Goal: Information Seeking & Learning: Find contact information

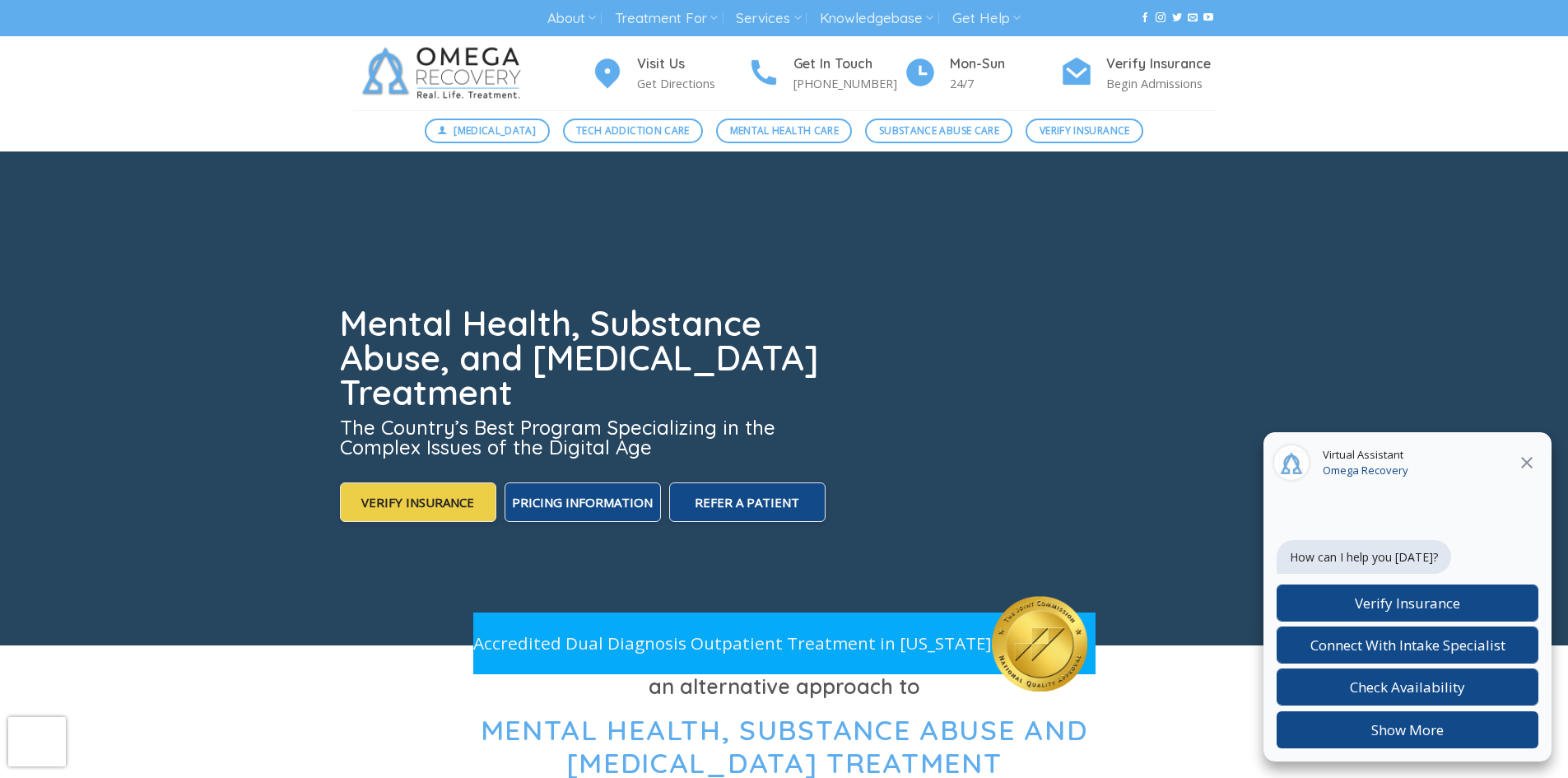
click at [490, 77] on img at bounding box center [444, 73] width 185 height 74
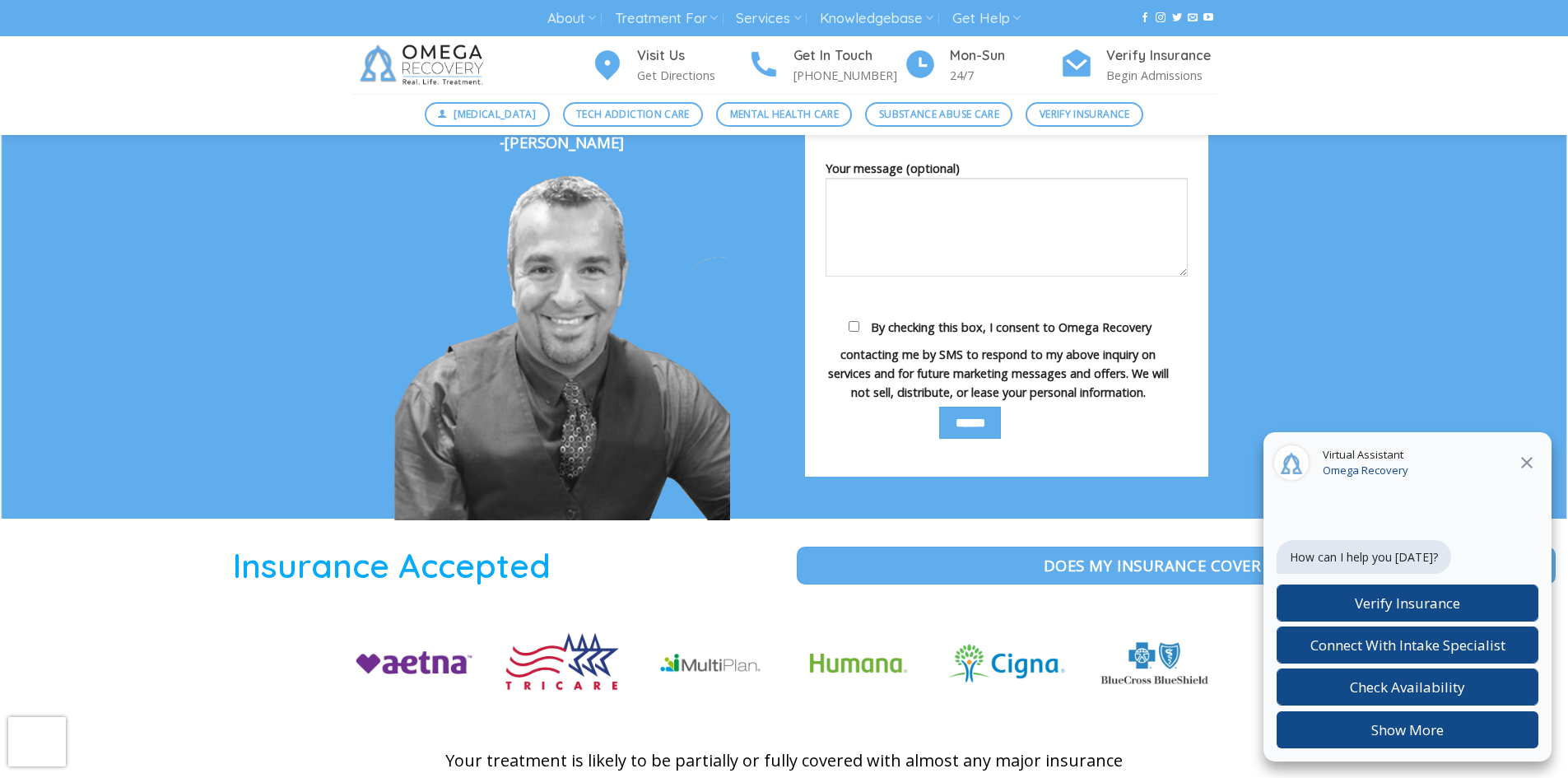
scroll to position [3785, 0]
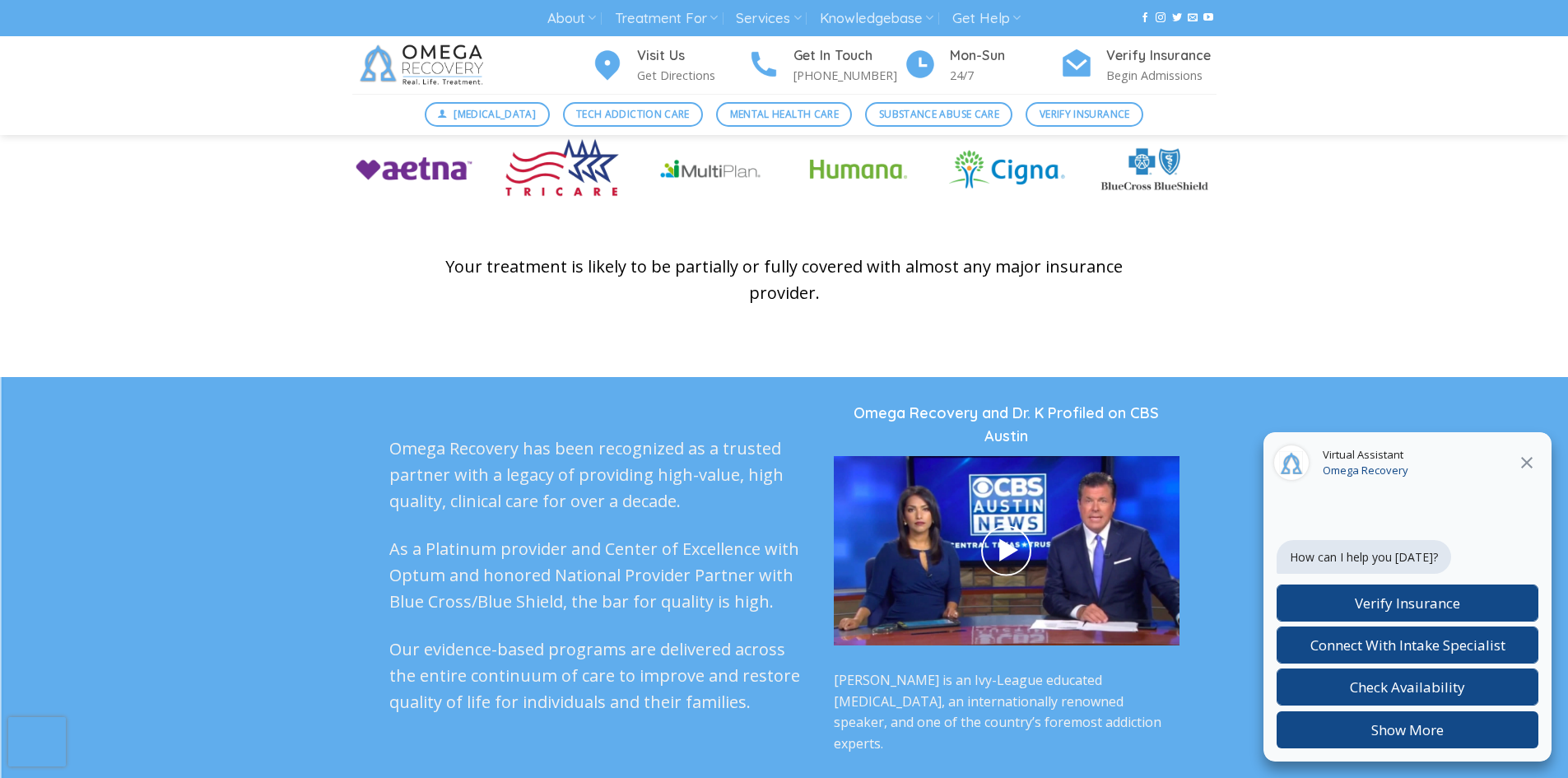
click at [1525, 461] on icon at bounding box center [1527, 462] width 11 height 11
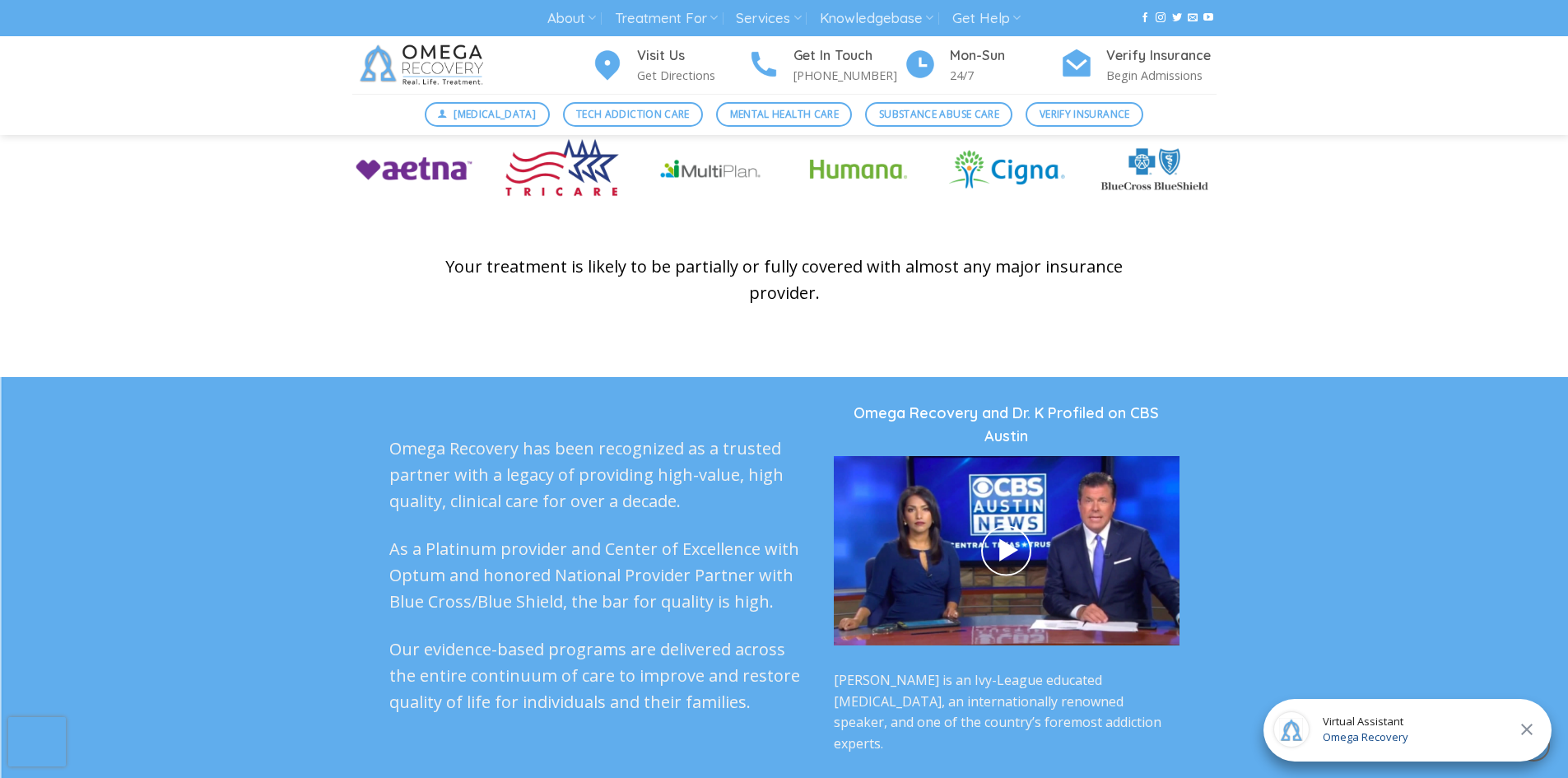
scroll to position [5582, 0]
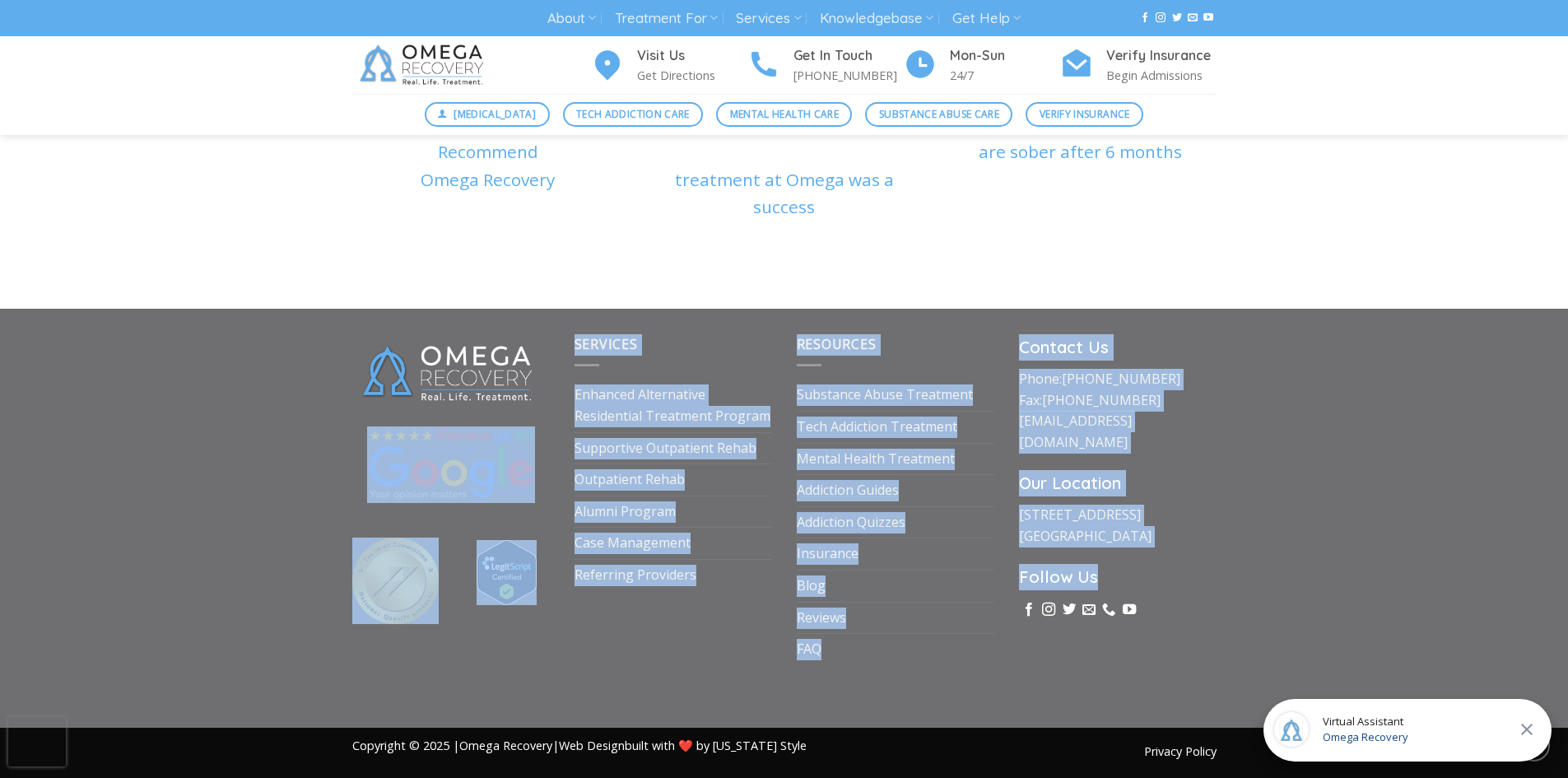
drag, startPoint x: 1495, startPoint y: 573, endPoint x: 498, endPoint y: 297, distance: 1034.5
click at [499, 308] on div "Services Enhanced Alternative Residential Treatment Program Supportive Outpatie…" at bounding box center [784, 517] width 1568 height 418
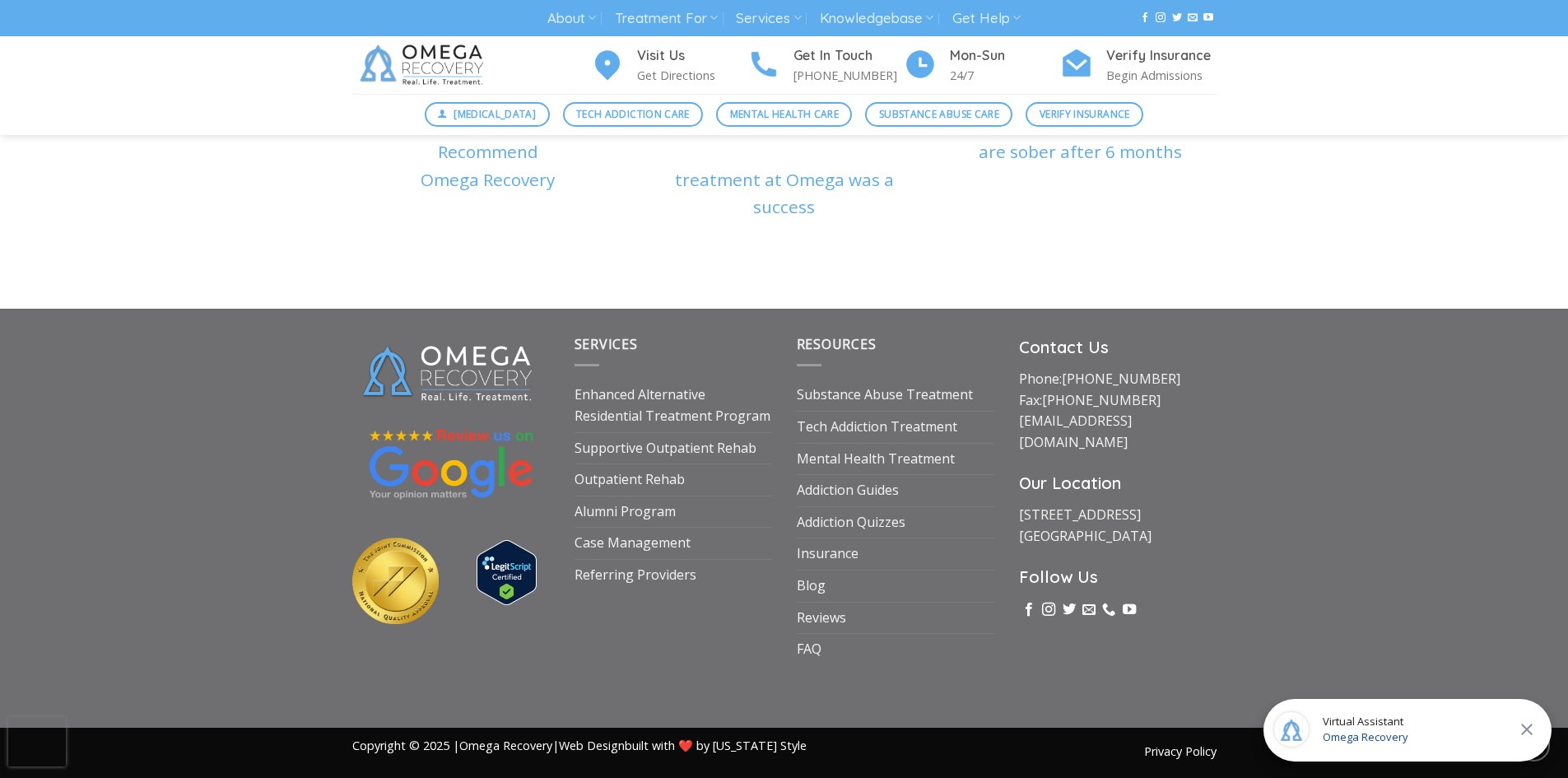
click at [364, 243] on div at bounding box center [784, 50] width 1568 height 515
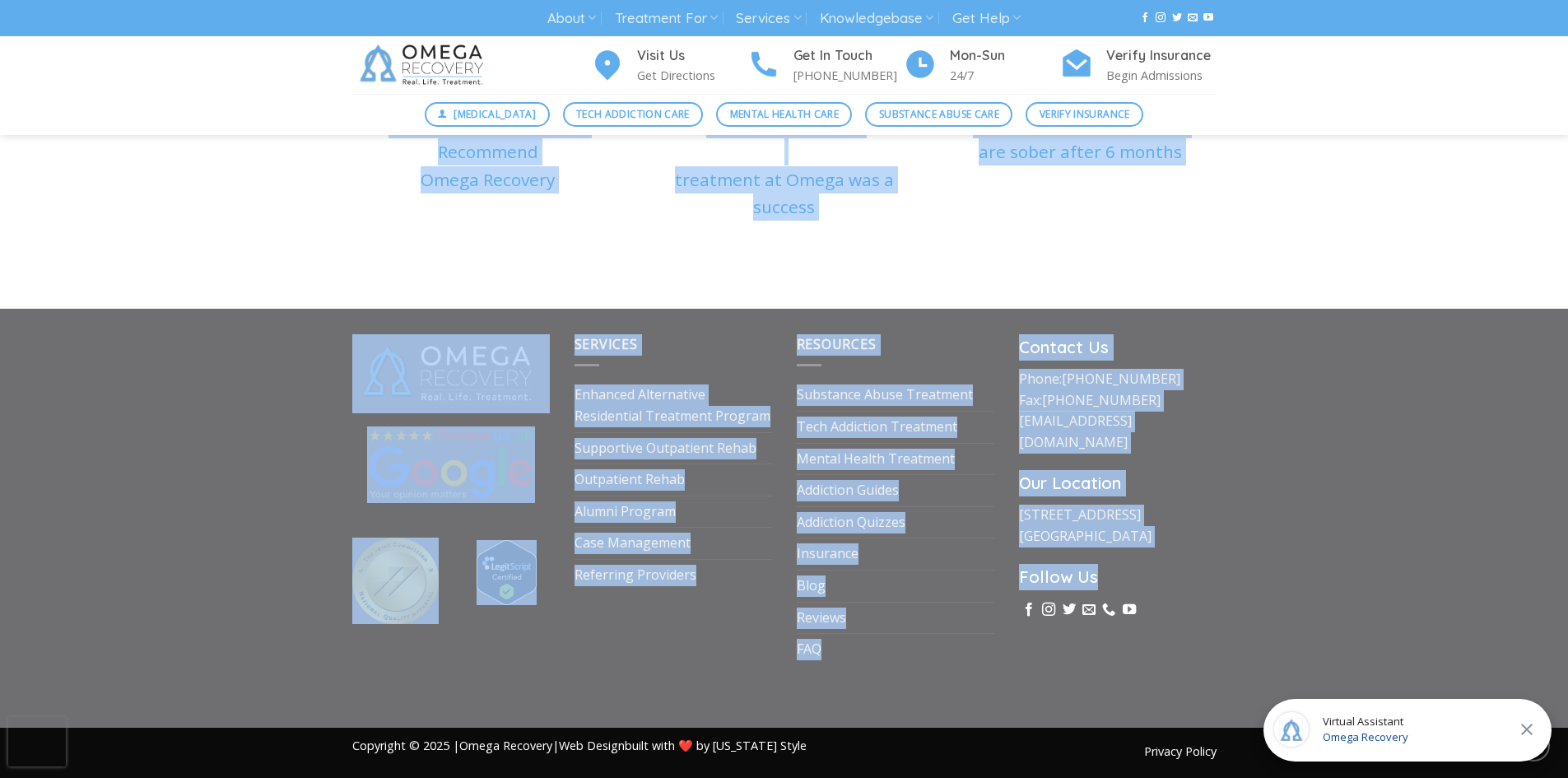
drag, startPoint x: 257, startPoint y: 213, endPoint x: 1461, endPoint y: 563, distance: 1253.8
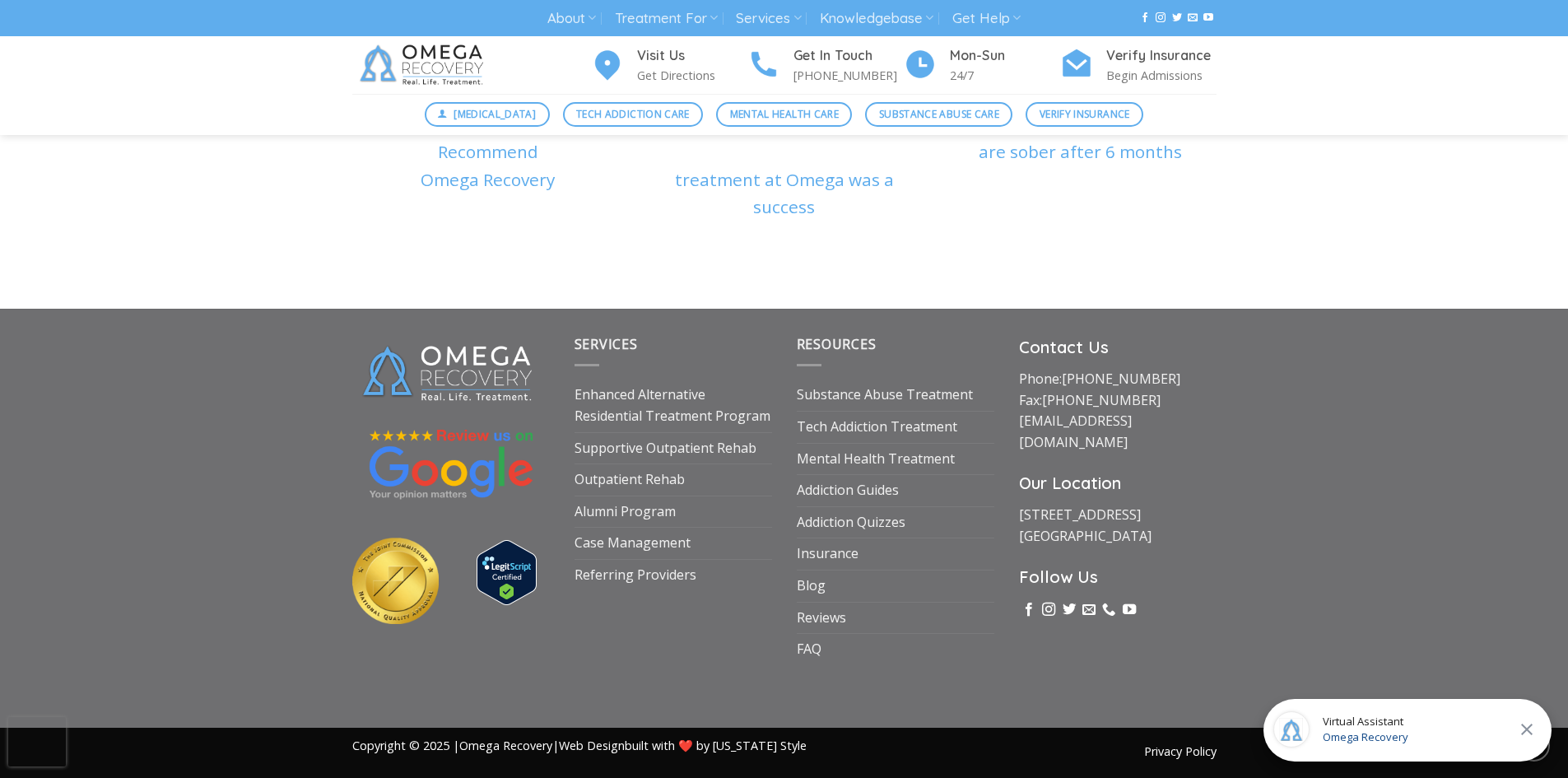
click at [1326, 611] on div "Services Enhanced Alternative Residential Treatment Program Supportive Outpatie…" at bounding box center [784, 517] width 1568 height 418
click at [1261, 654] on div "Services Enhanced Alternative Residential Treatment Program Supportive Outpatie…" at bounding box center [784, 517] width 1568 height 418
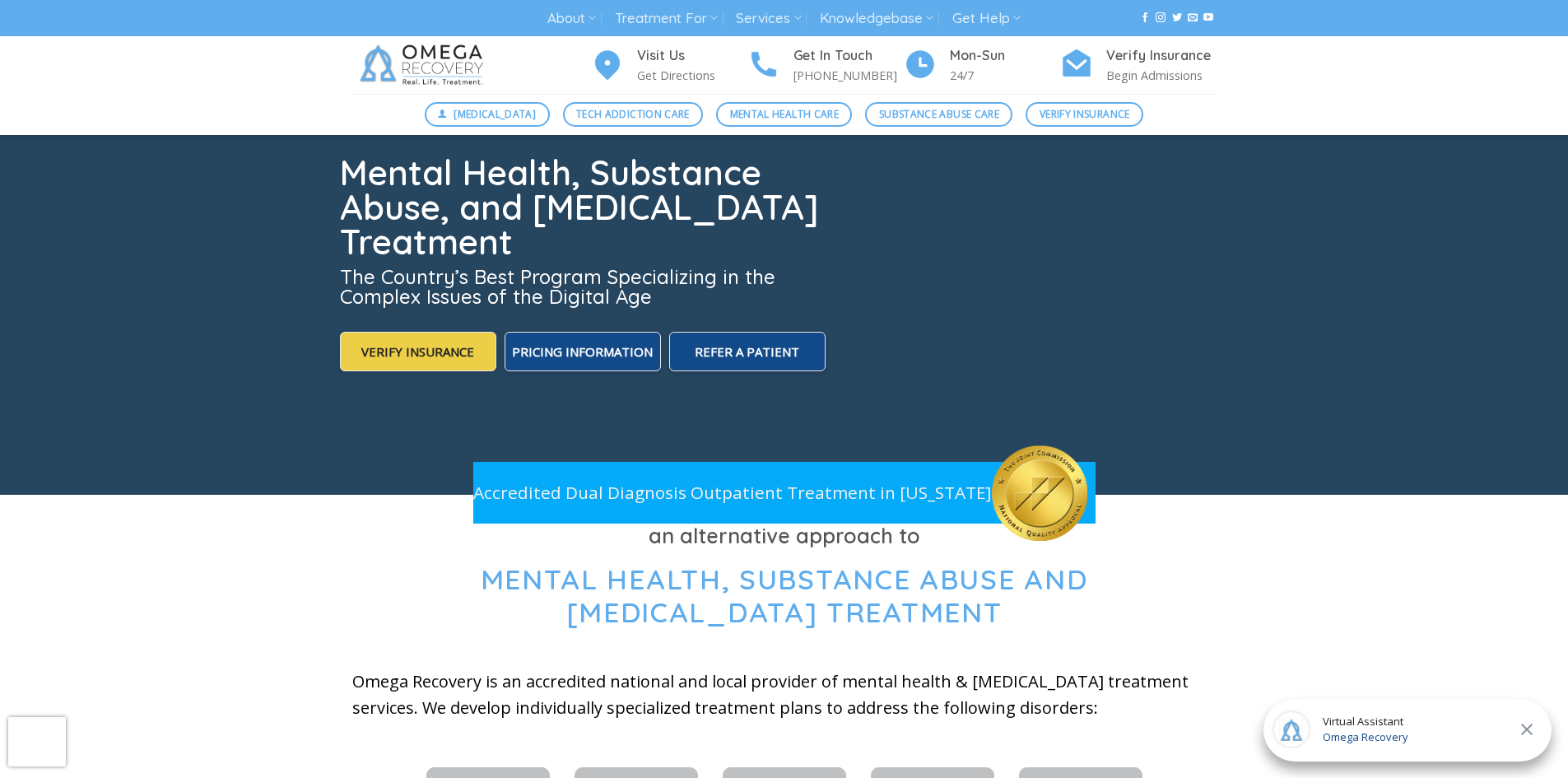
scroll to position [0, 0]
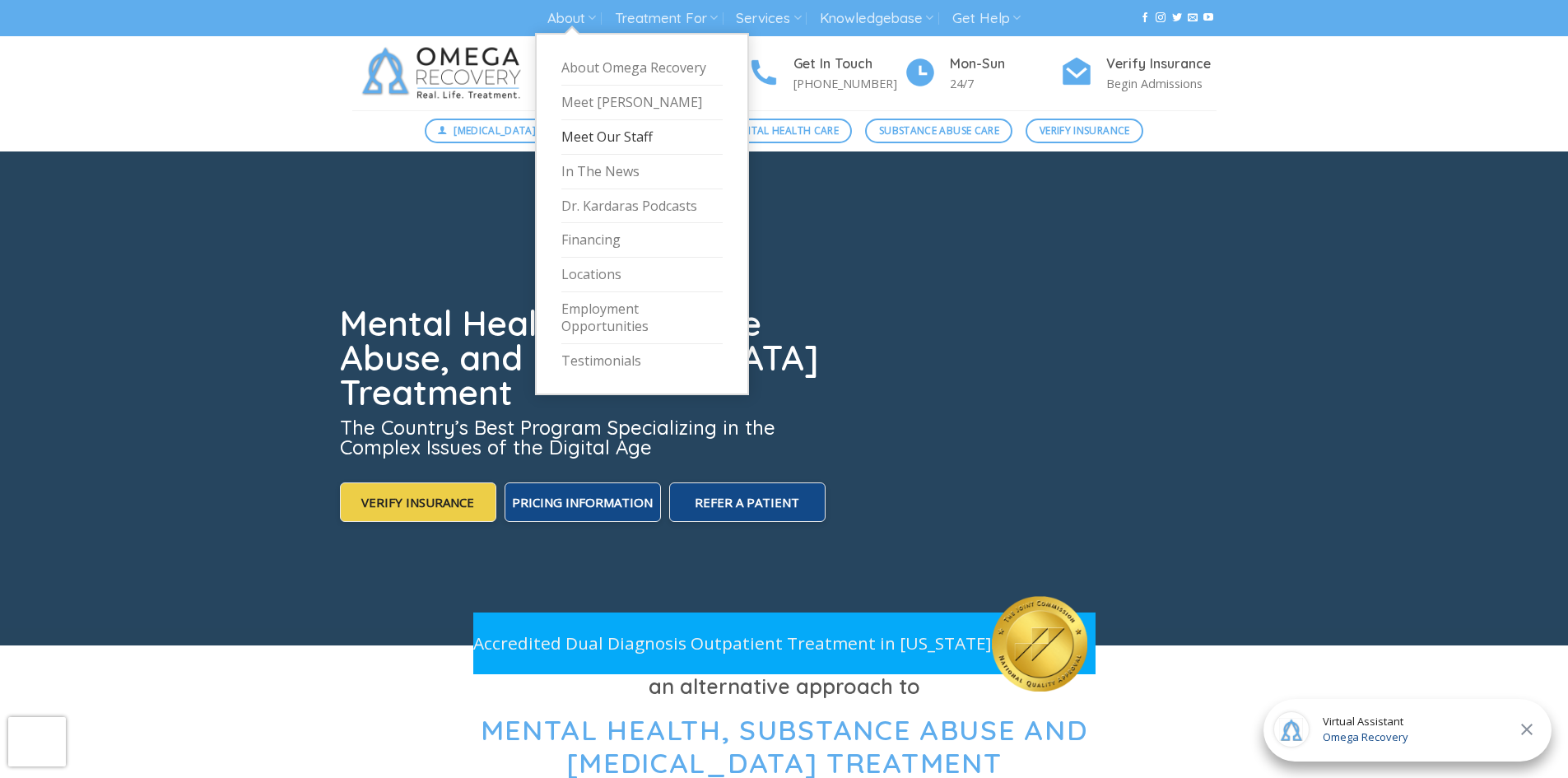
click at [623, 136] on link "Meet Our Staff" at bounding box center [642, 138] width 161 height 34
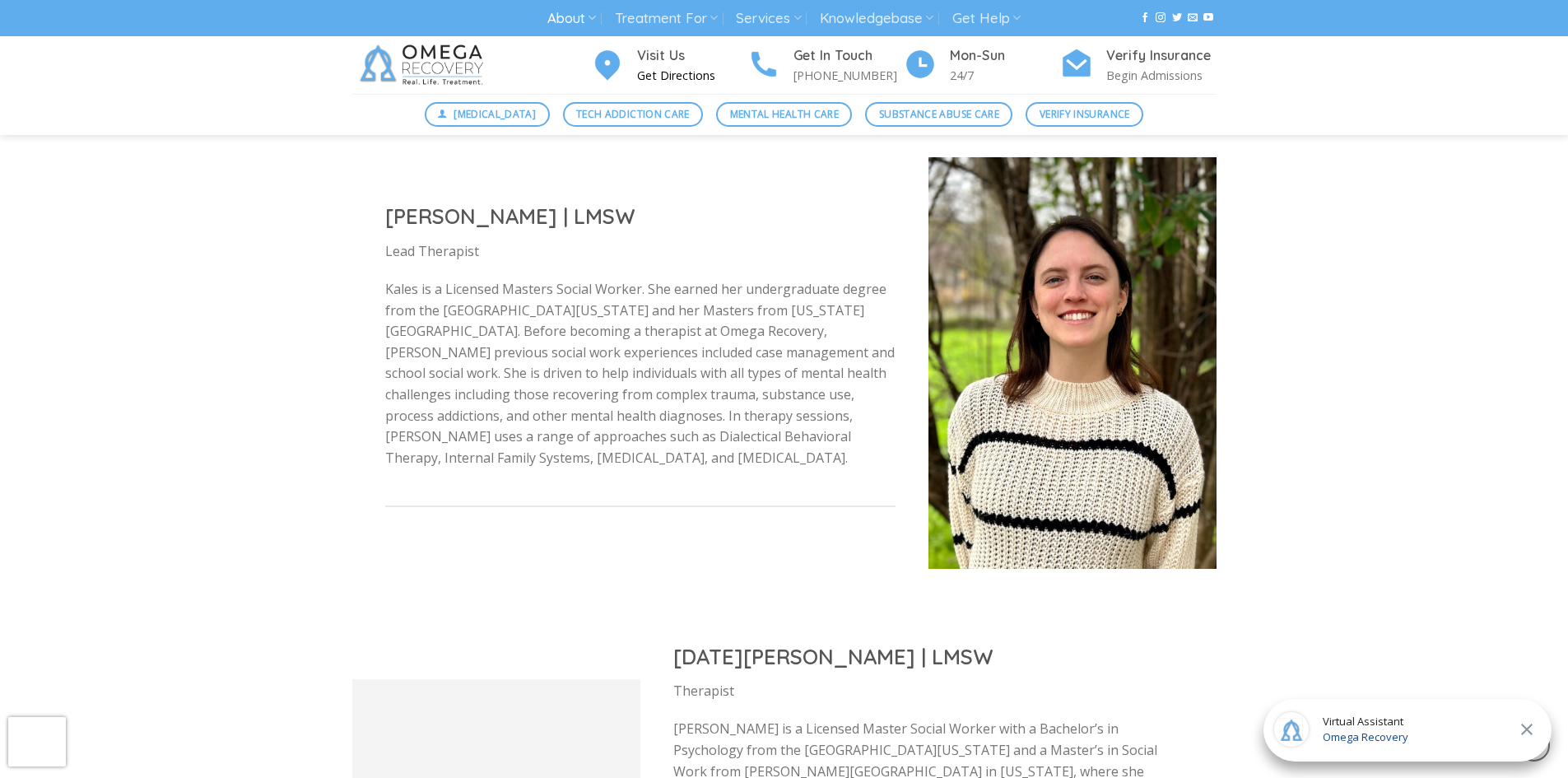
scroll to position [2222, 0]
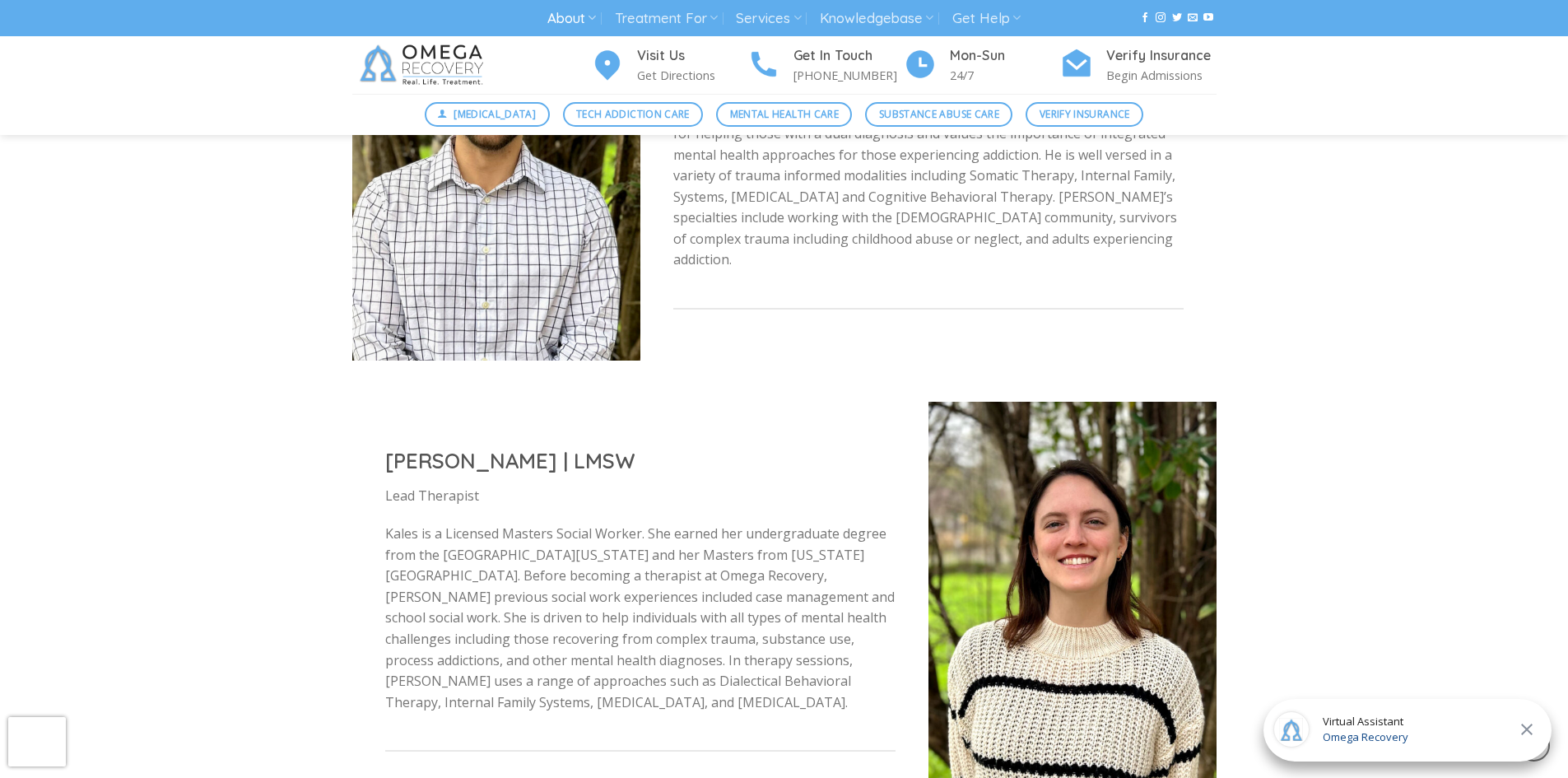
click at [1032, 288] on div "[PERSON_NAME] | M.Ed., LPC Clinical Director [PERSON_NAME] is a Licensed Profes…" at bounding box center [928, 155] width 576 height 407
drag, startPoint x: 1156, startPoint y: 287, endPoint x: 673, endPoint y: 266, distance: 483.5
click at [673, 266] on div "[PERSON_NAME] | M.Ed., LPC Clinical Director [PERSON_NAME] is a Licensed Profes…" at bounding box center [928, 155] width 576 height 407
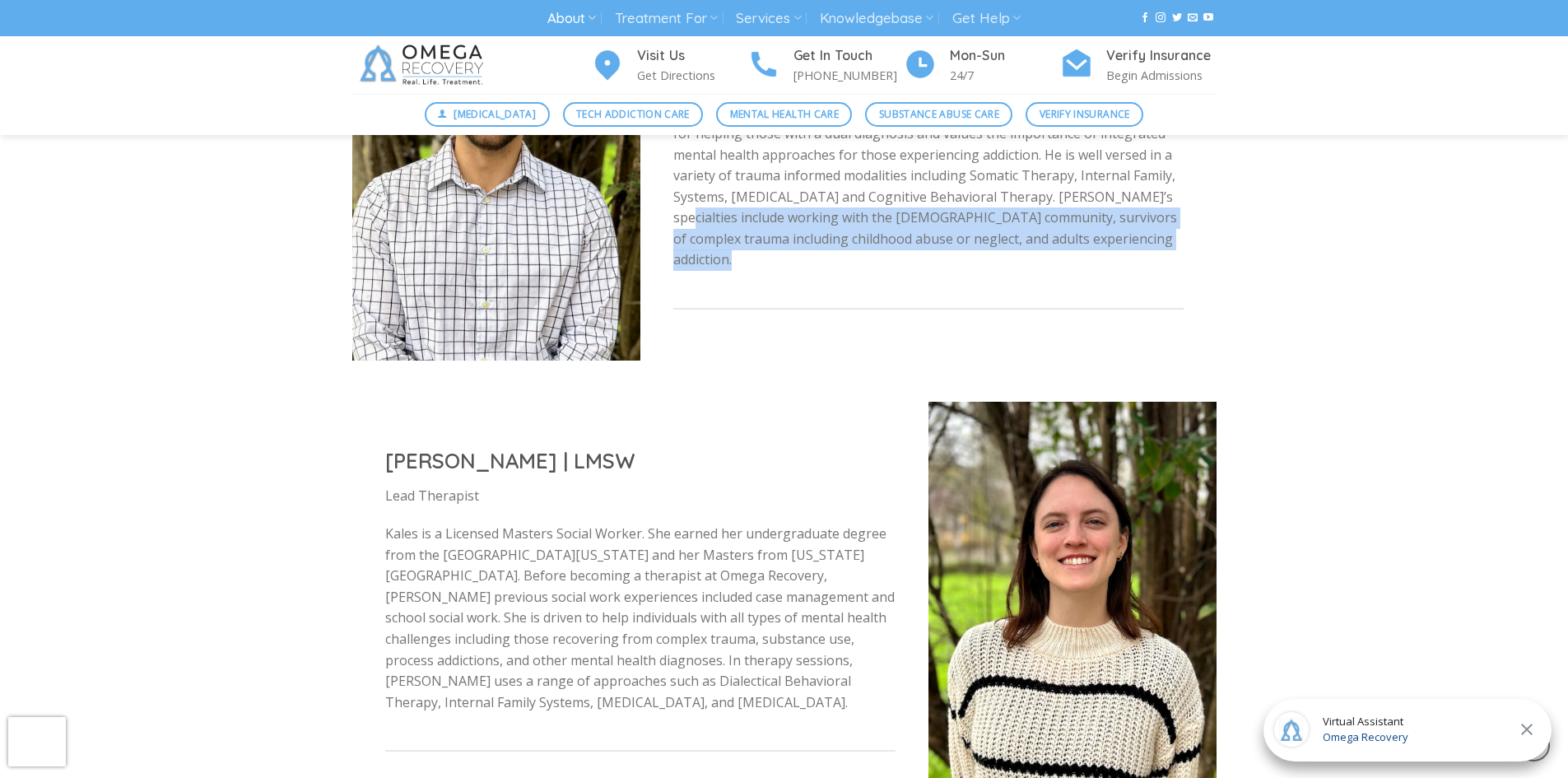
drag, startPoint x: 684, startPoint y: 229, endPoint x: 921, endPoint y: 293, distance: 245.5
click at [921, 293] on div "[PERSON_NAME] | M.Ed., LPC Clinical Director [PERSON_NAME] is a Licensed Profes…" at bounding box center [928, 155] width 576 height 407
click at [921, 293] on div "Nicholas Hoenes | M.Ed., LPC Clinical Director Nick is a Licensed Professional …" at bounding box center [928, 155] width 576 height 407
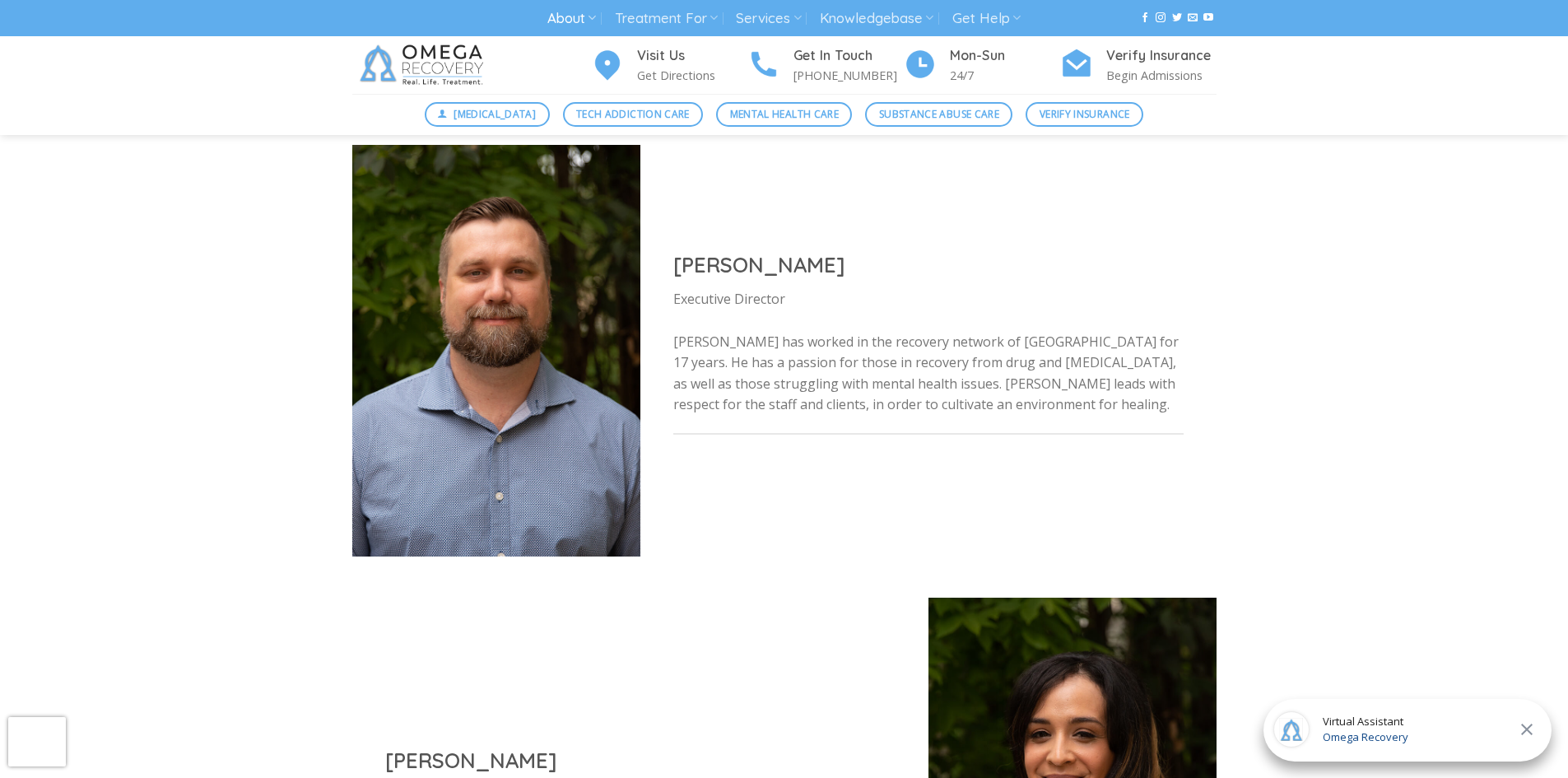
scroll to position [658, 0]
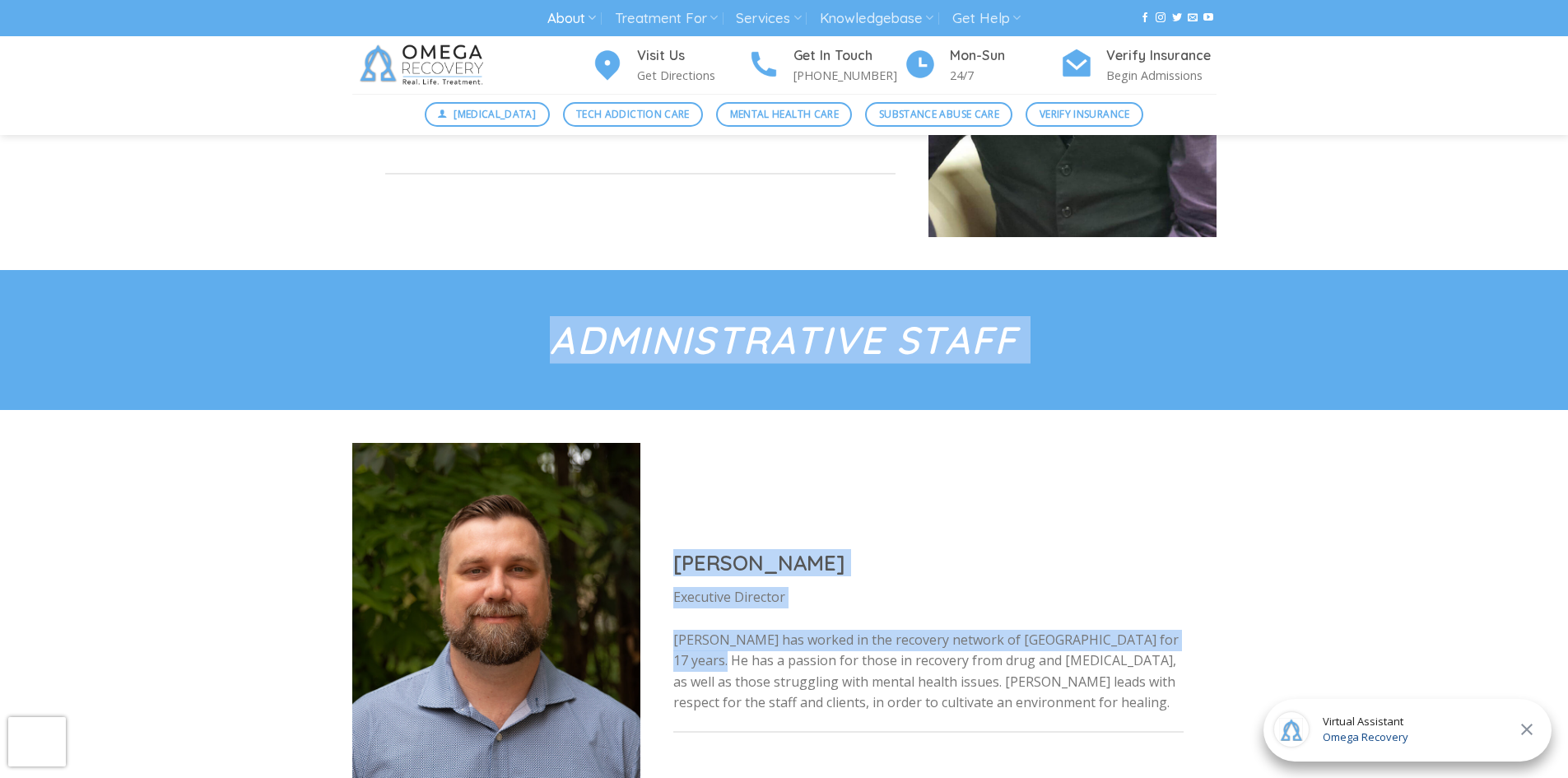
drag, startPoint x: 519, startPoint y: 299, endPoint x: 1296, endPoint y: 630, distance: 844.6
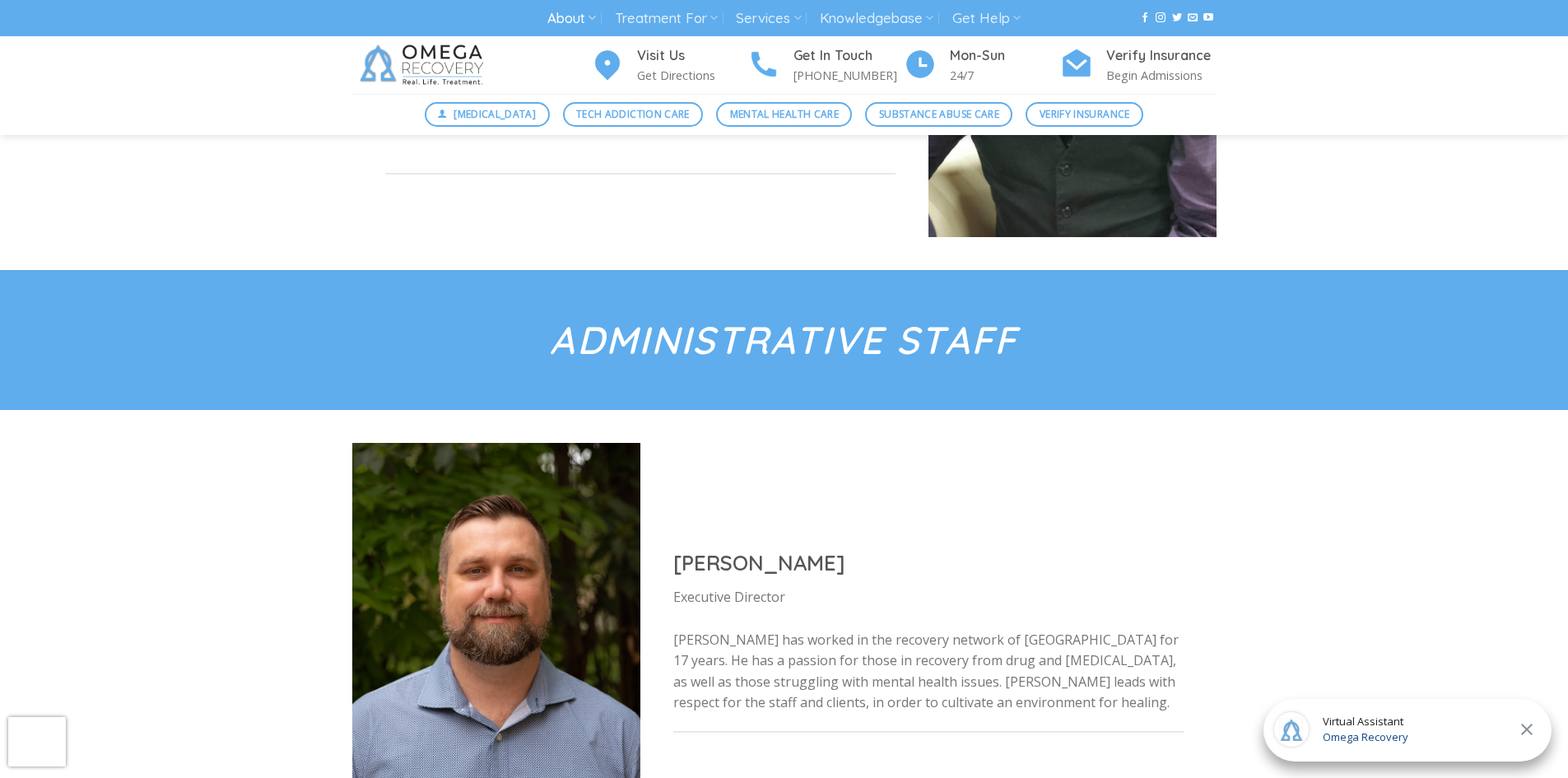
drag, startPoint x: 1281, startPoint y: 382, endPoint x: 1203, endPoint y: 381, distance: 78.0
click at [1202, 381] on div "Administrative Staff" at bounding box center [784, 339] width 1568 height 139
click at [1262, 399] on div at bounding box center [784, 339] width 1568 height 139
drag, startPoint x: 1227, startPoint y: 239, endPoint x: 816, endPoint y: 209, distance: 412.1
click at [816, 209] on div "Dr. Nicholas Kardaras | PH. D. | LCSW-R Co-Founder | Chief Clinical Officer Abo…" at bounding box center [784, 43] width 1568 height 453
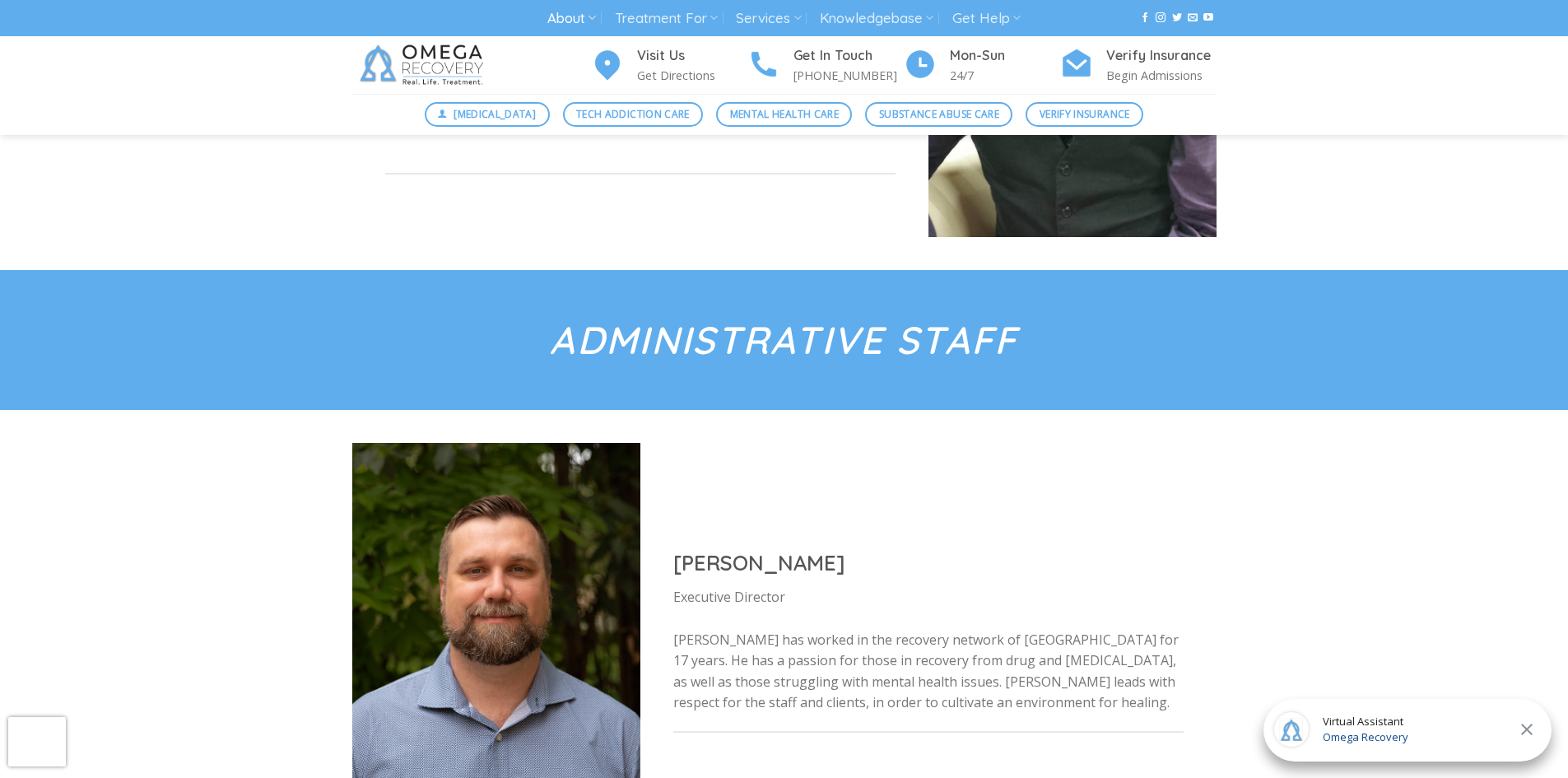
drag, startPoint x: 1075, startPoint y: 353, endPoint x: 1030, endPoint y: 370, distance: 48.1
click at [1027, 369] on div at bounding box center [784, 339] width 889 height 139
click at [1067, 361] on div at bounding box center [784, 339] width 889 height 139
drag, startPoint x: 1064, startPoint y: 361, endPoint x: 1148, endPoint y: 376, distance: 85.3
click at [1148, 376] on div at bounding box center [784, 339] width 889 height 139
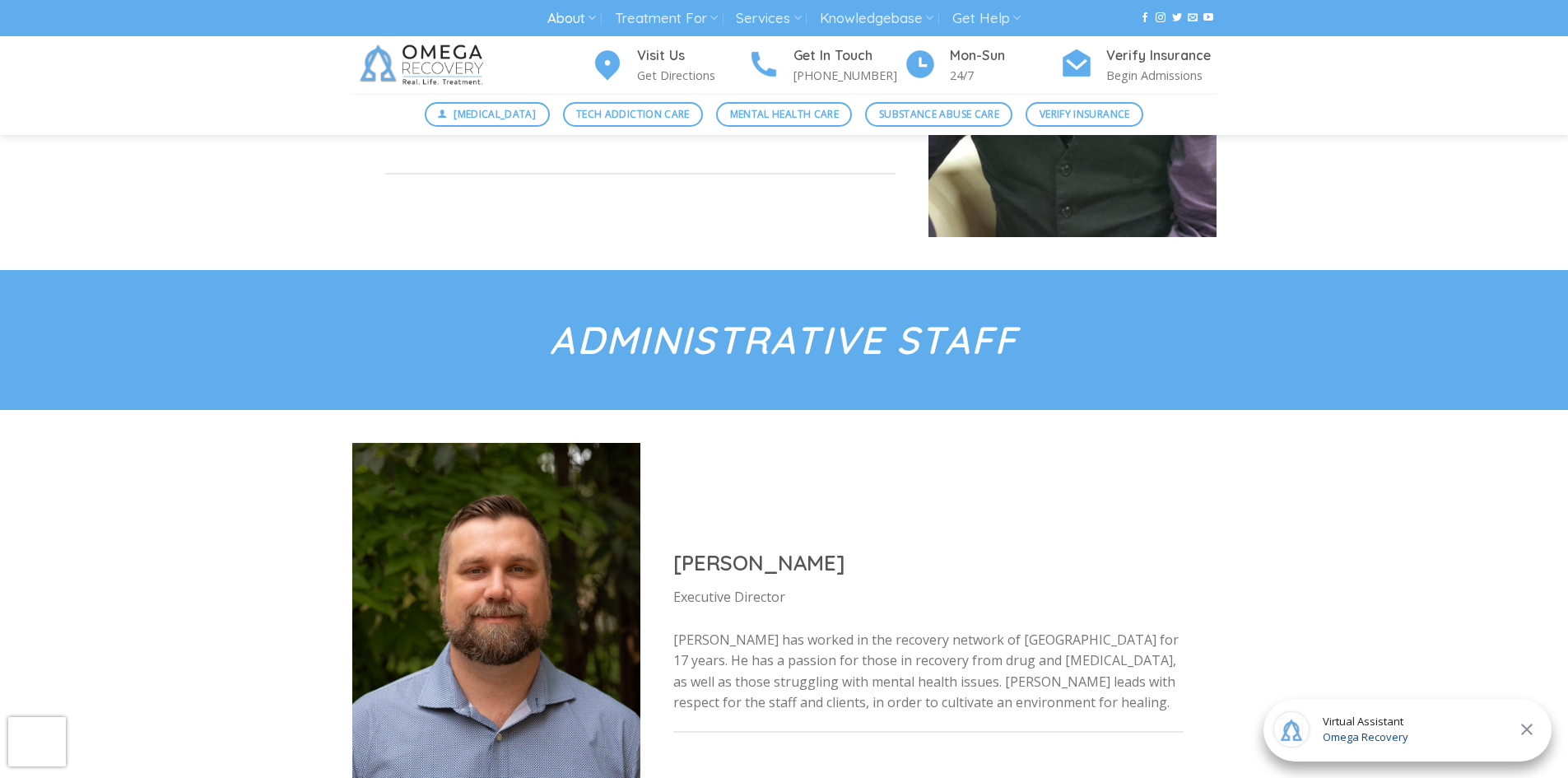
click at [1167, 367] on div at bounding box center [784, 339] width 889 height 139
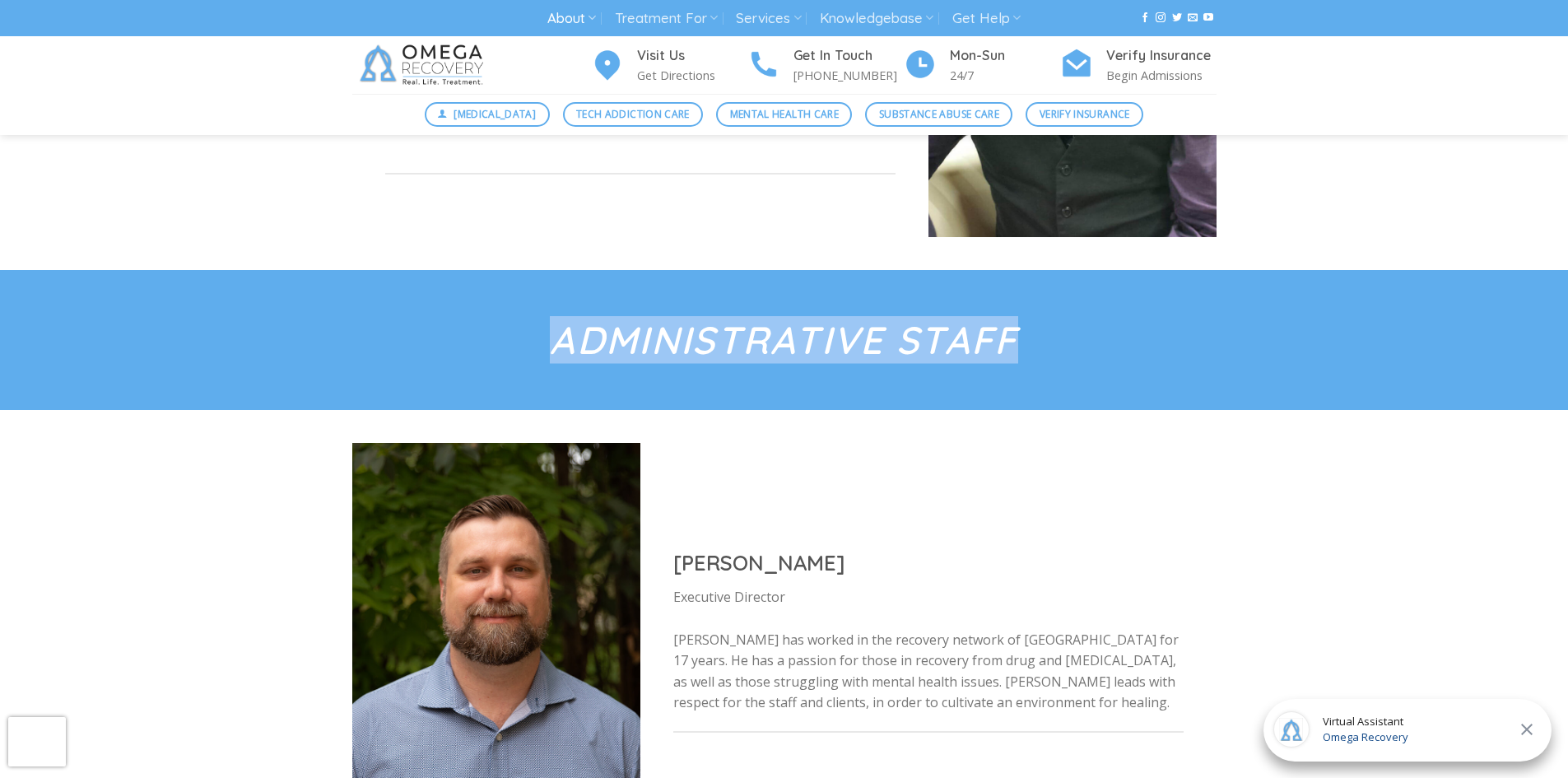
drag, startPoint x: 1156, startPoint y: 368, endPoint x: 1030, endPoint y: 338, distance: 129.5
click at [1030, 338] on div "Administrative Staff" at bounding box center [784, 339] width 889 height 139
click at [1031, 338] on h2 "Administrative Staff" at bounding box center [785, 340] width 533 height 38
drag, startPoint x: 1031, startPoint y: 338, endPoint x: 823, endPoint y: 364, distance: 209.6
click at [823, 364] on div "Administrative Staff" at bounding box center [785, 340] width 533 height 53
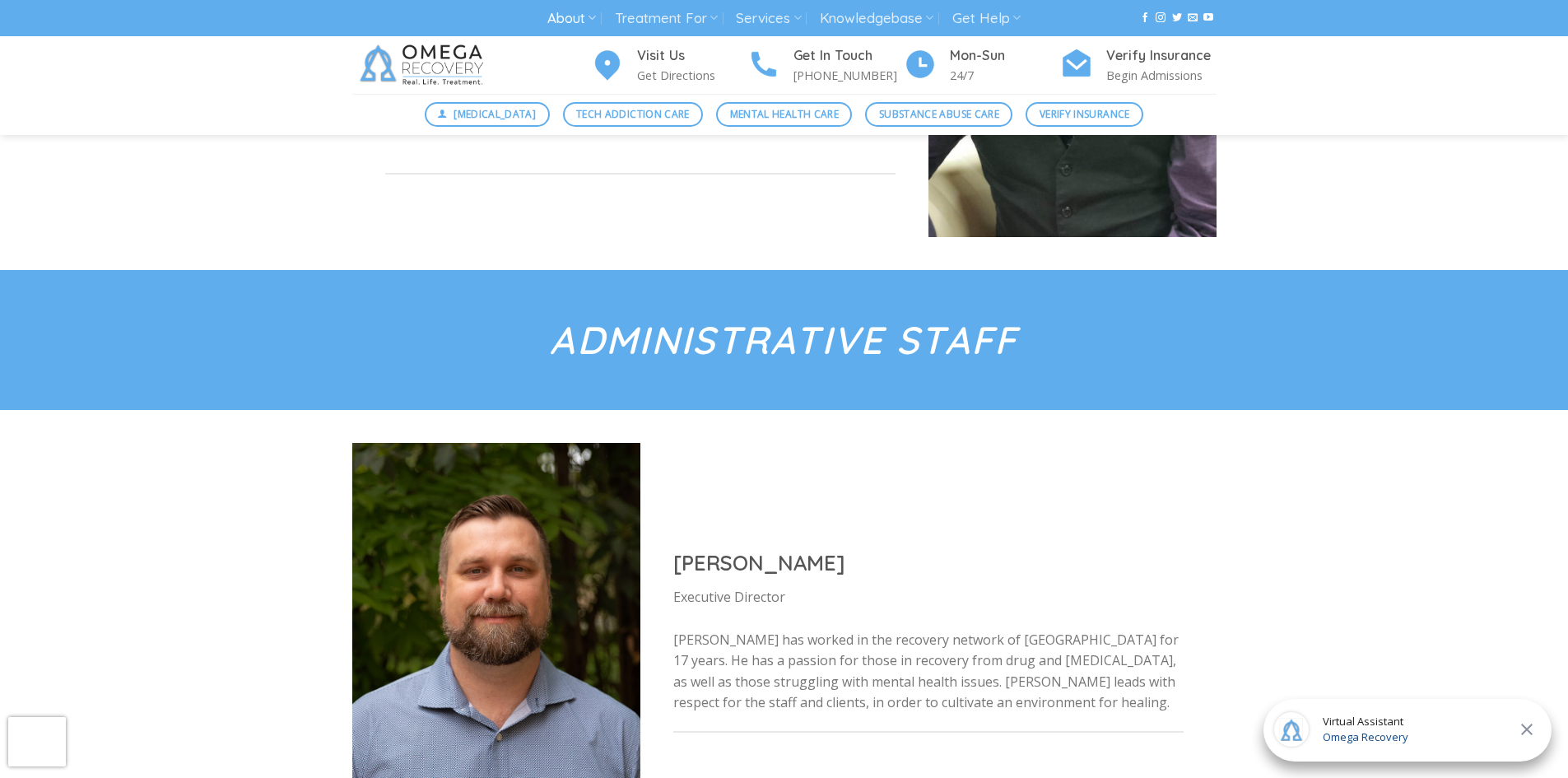
click at [1025, 362] on div "Administrative Staff" at bounding box center [785, 340] width 533 height 53
click at [1036, 343] on h2 "Administrative Staff" at bounding box center [785, 340] width 533 height 38
click at [1033, 343] on h2 "Administrative Staff" at bounding box center [785, 340] width 533 height 38
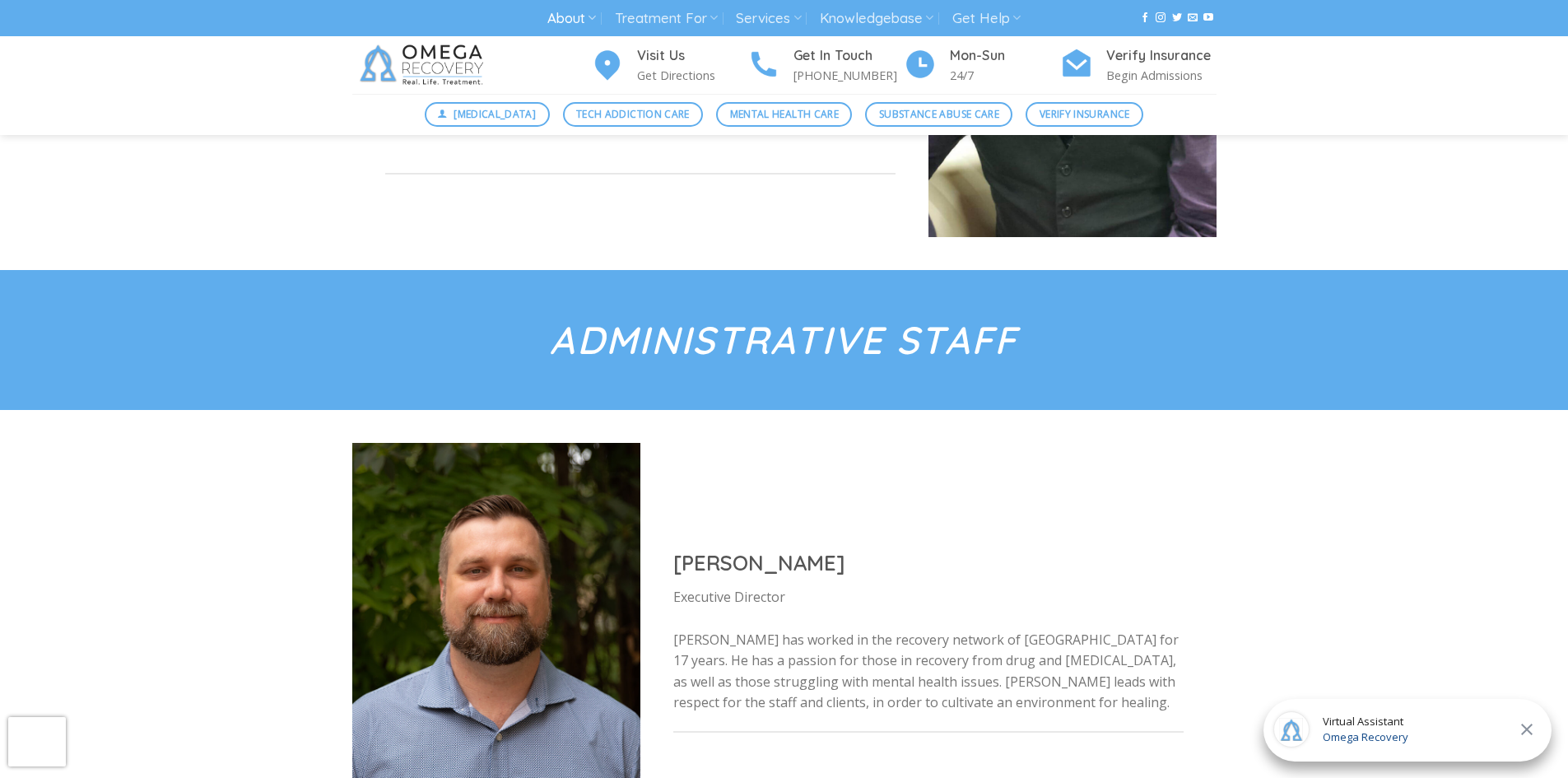
click at [1007, 343] on em "Administrative Staff" at bounding box center [783, 340] width 468 height 47
click at [1006, 343] on em "Administrative Staff" at bounding box center [783, 340] width 468 height 47
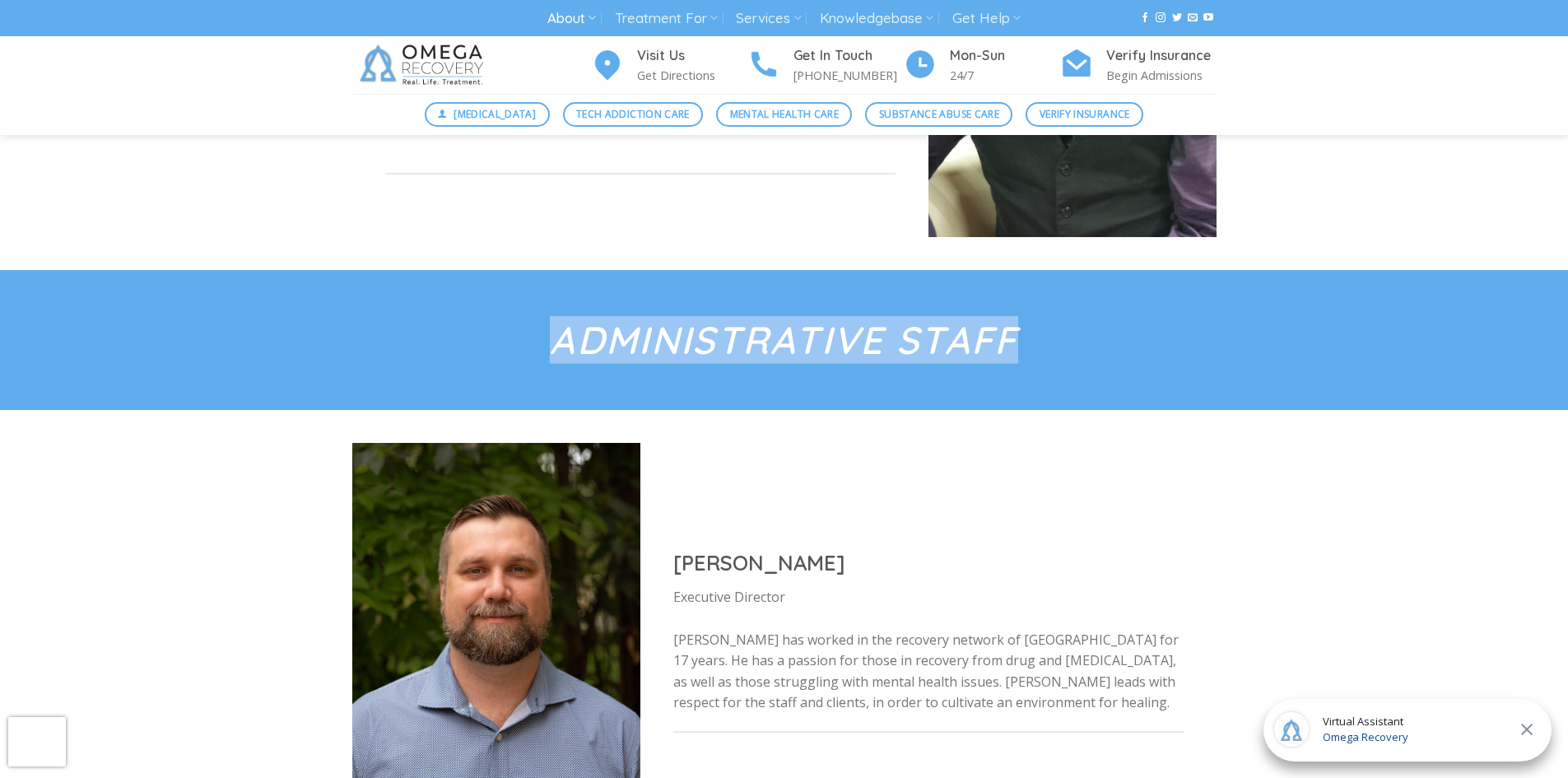
click at [1006, 343] on em "Administrative Staff" at bounding box center [783, 340] width 468 height 47
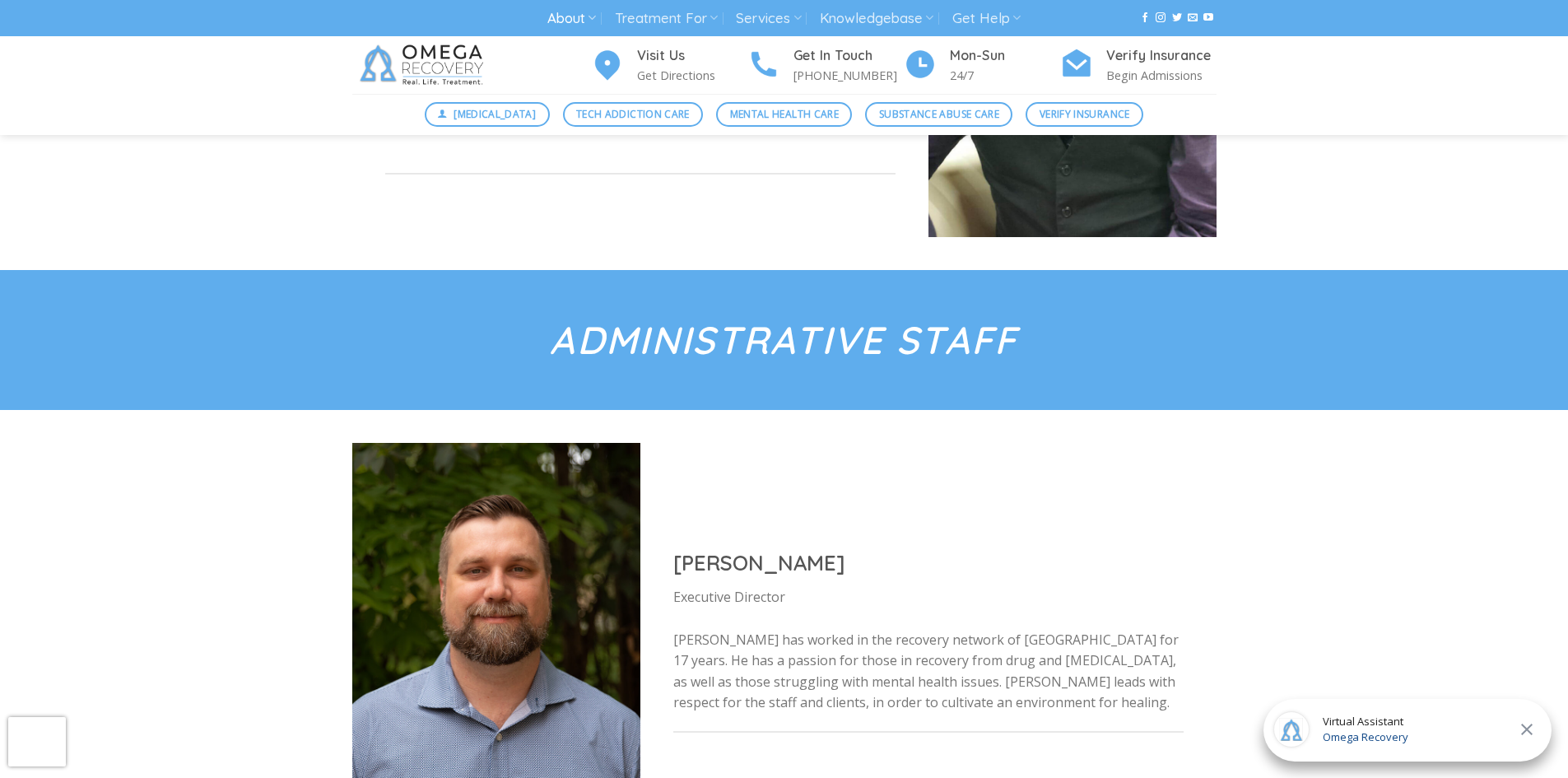
click at [1090, 355] on div at bounding box center [784, 339] width 889 height 139
click at [1017, 332] on h2 "Administrative Staff" at bounding box center [785, 340] width 533 height 38
click at [1017, 332] on em "Administrative Staff" at bounding box center [783, 340] width 468 height 47
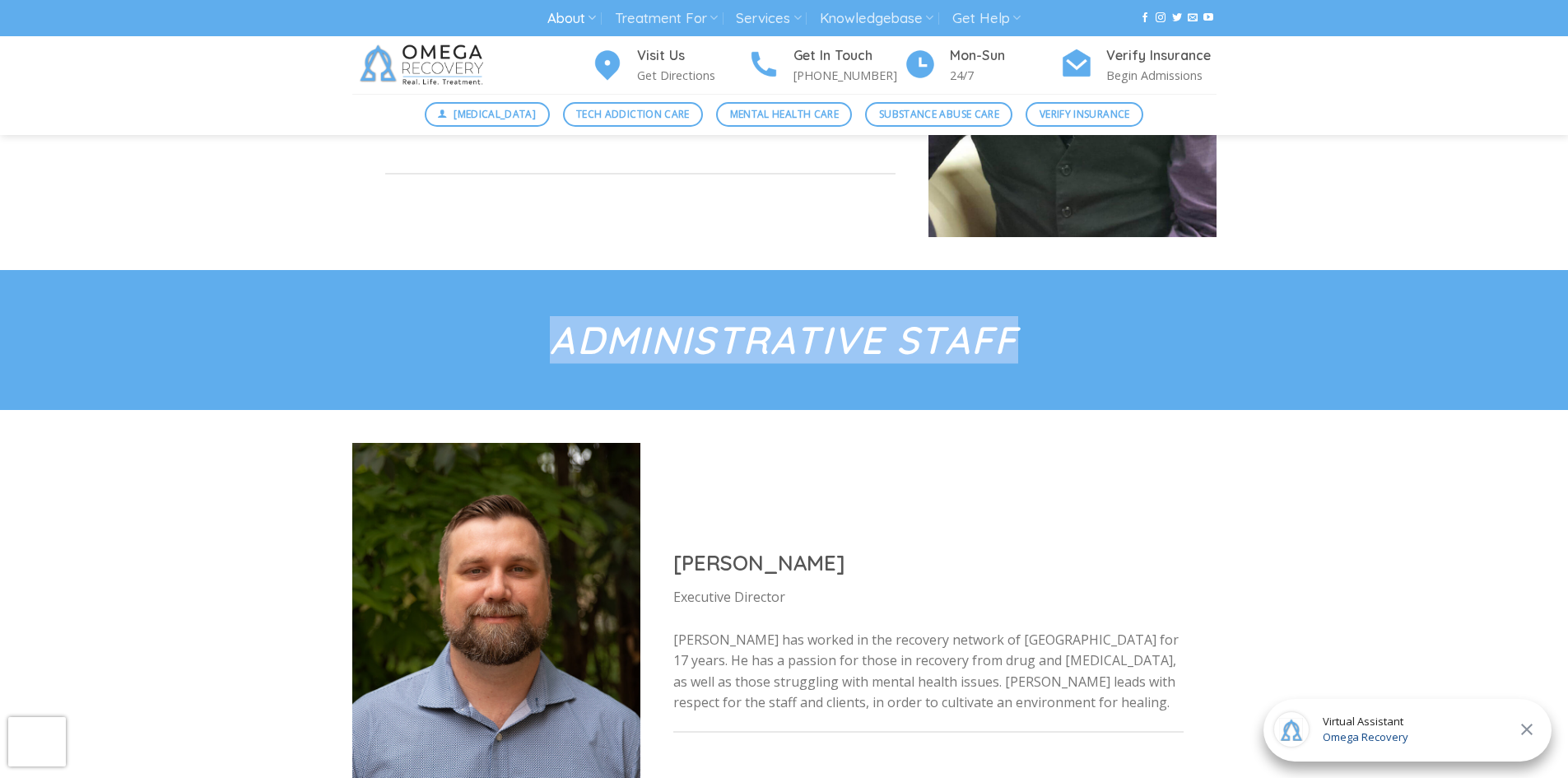
click at [1017, 332] on em "Administrative Staff" at bounding box center [783, 340] width 468 height 47
